Goal: Navigation & Orientation: Find specific page/section

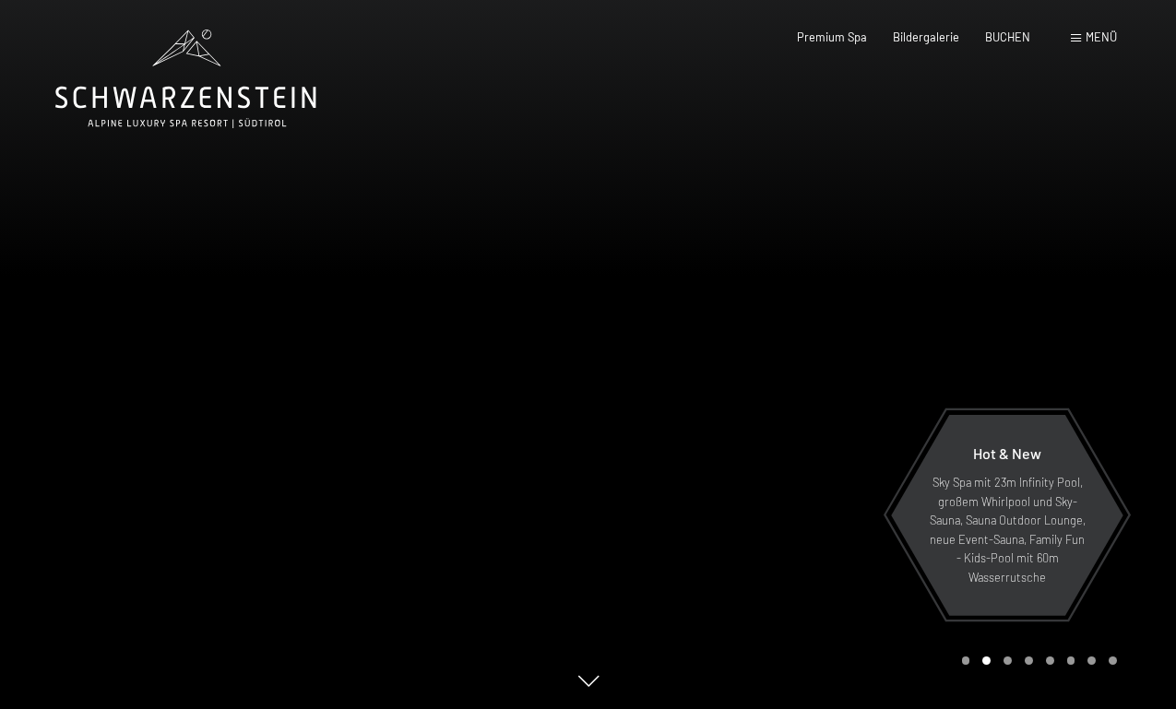
click at [1083, 37] on div "Menü" at bounding box center [1094, 38] width 46 height 17
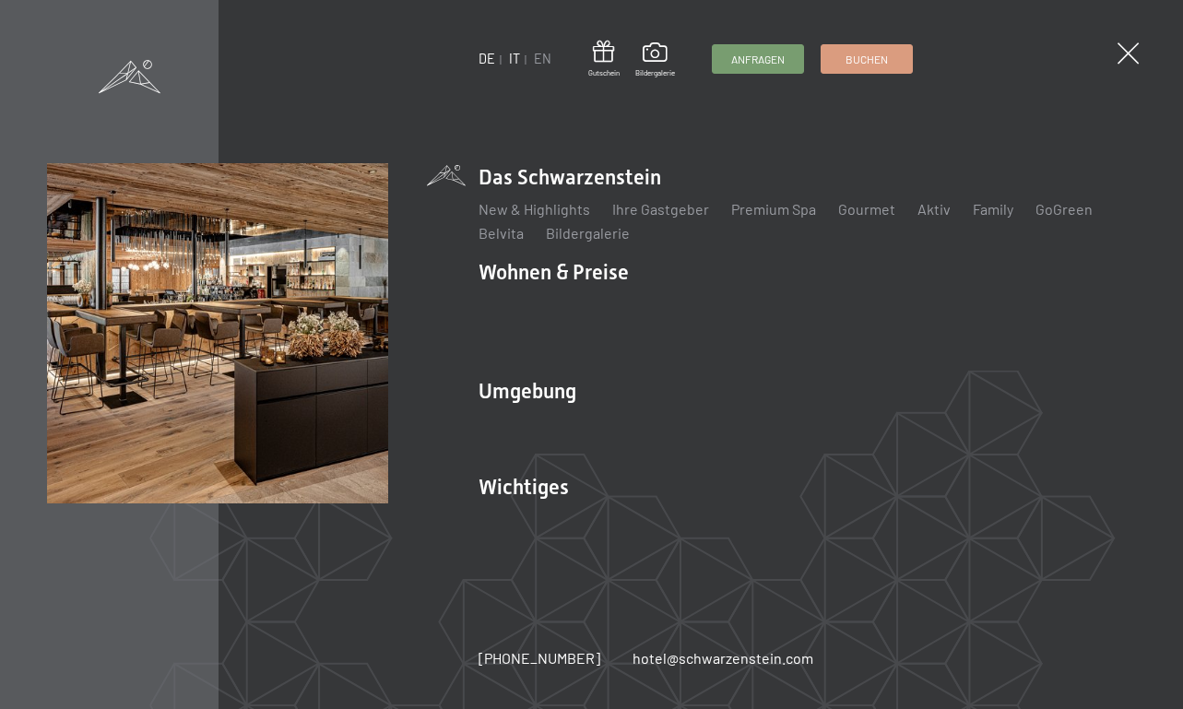
click at [516, 64] on link "IT" at bounding box center [514, 59] width 11 height 16
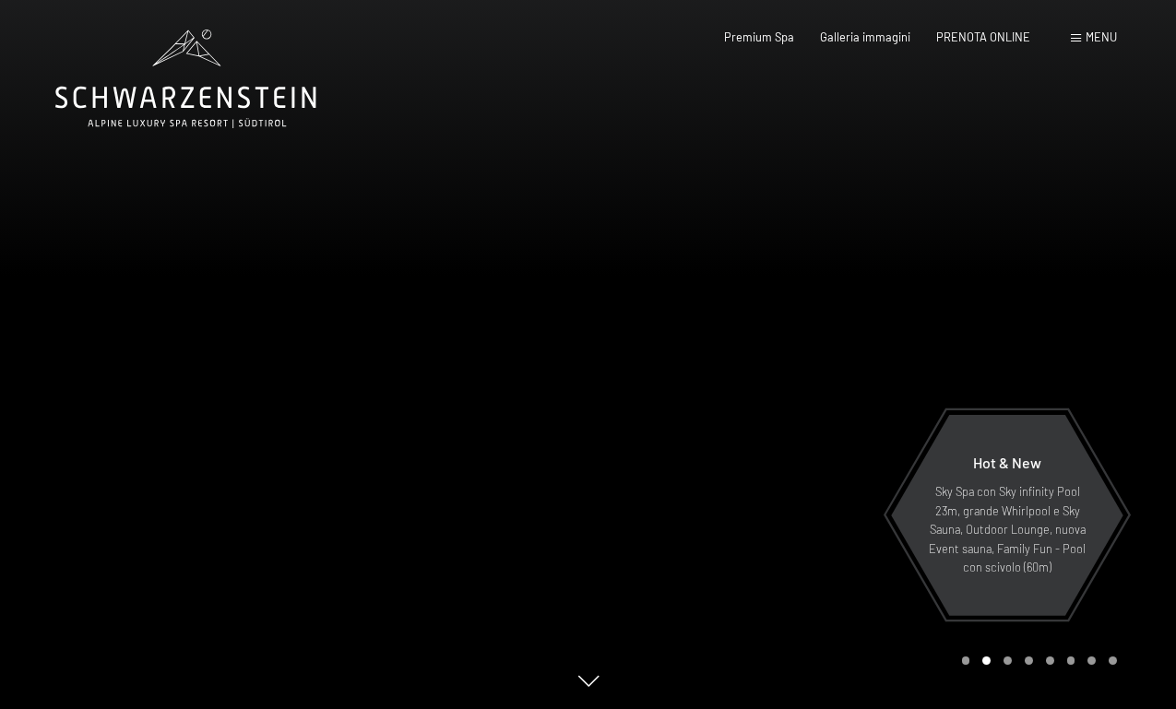
click at [1075, 43] on div "Menu" at bounding box center [1094, 38] width 46 height 17
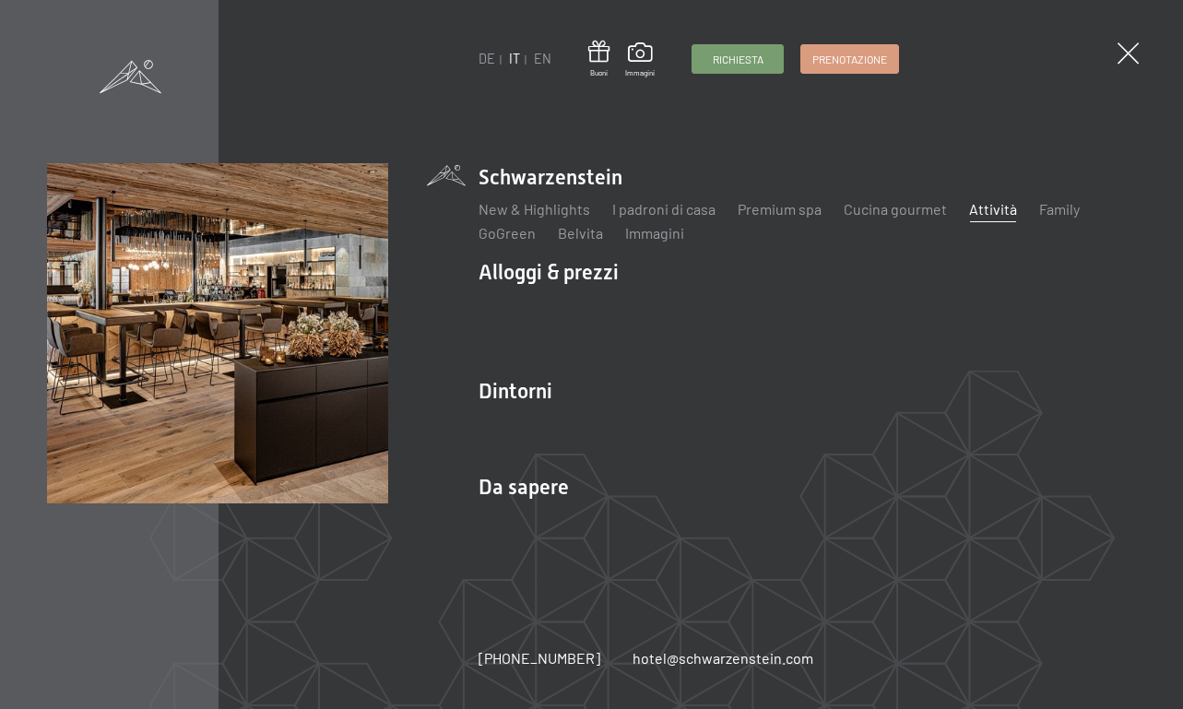
click at [987, 207] on link "Attività" at bounding box center [993, 209] width 48 height 18
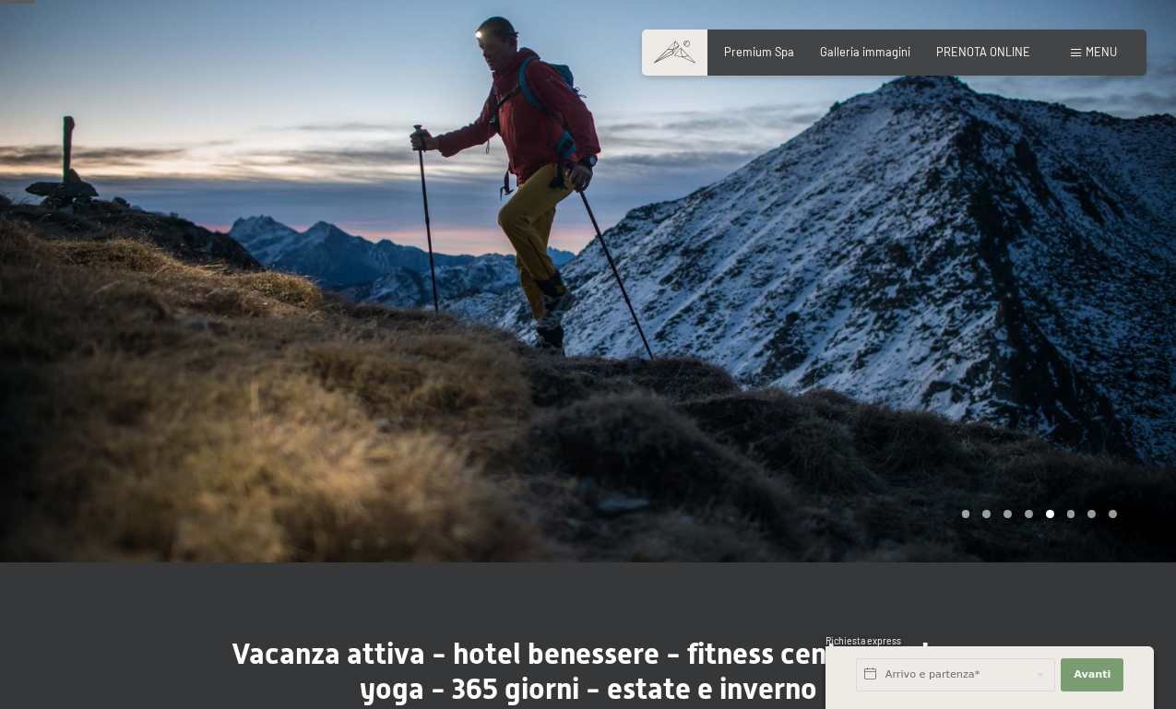
scroll to position [-5, 0]
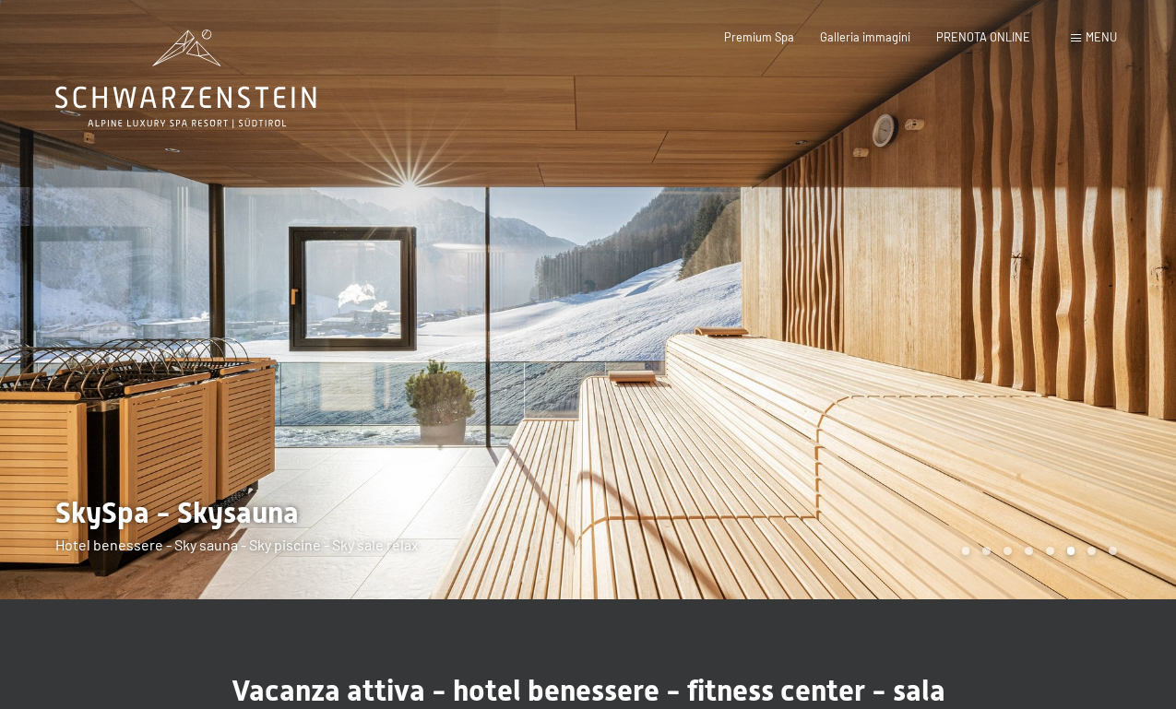
click at [227, 104] on icon at bounding box center [185, 98] width 261 height 22
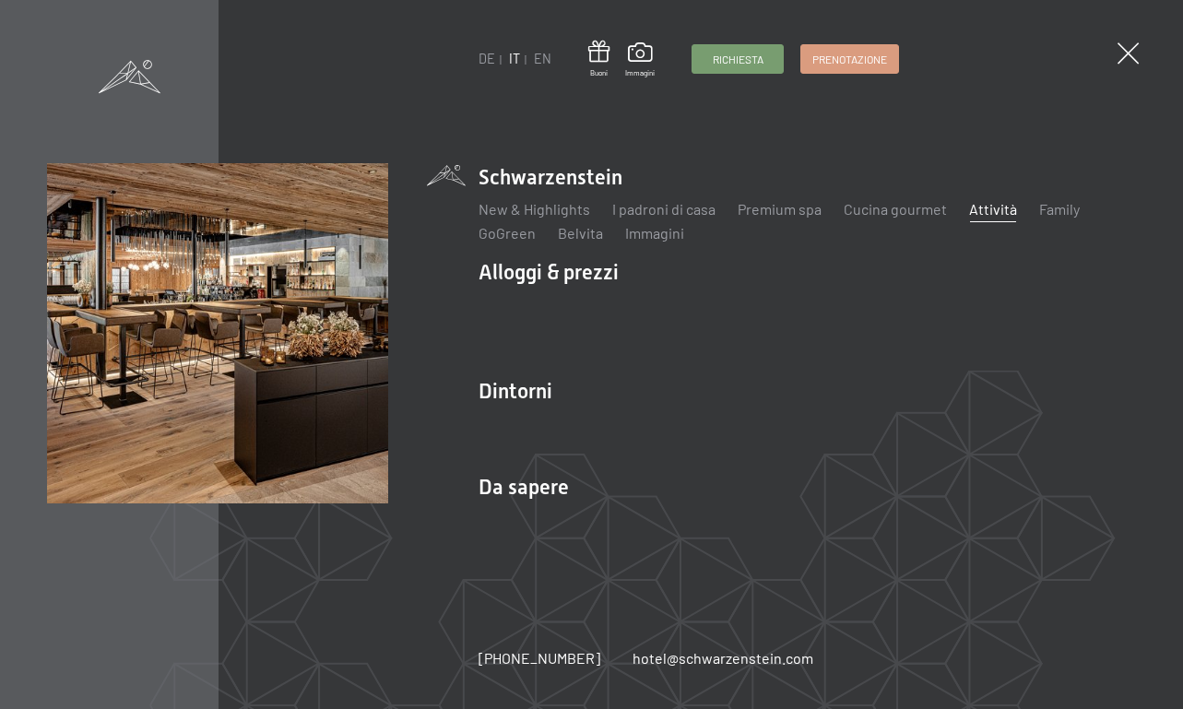
click at [989, 217] on link "Attività" at bounding box center [993, 209] width 48 height 18
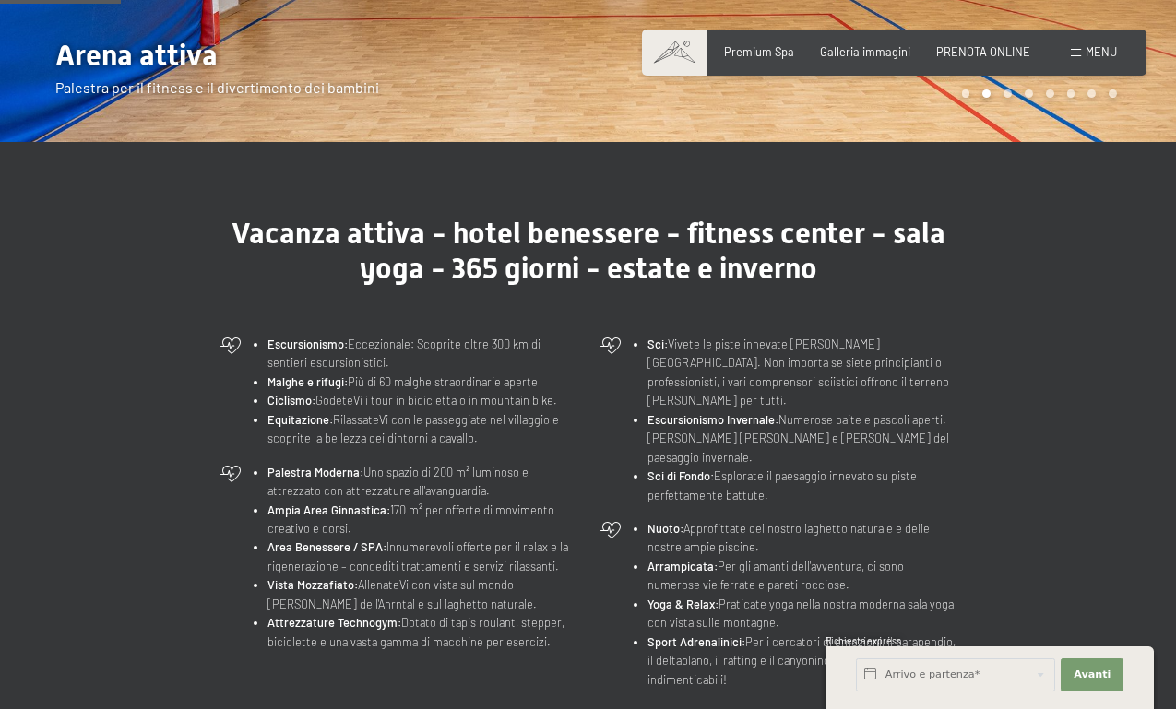
scroll to position [459, 0]
